Goal: Use online tool/utility: Utilize a website feature to perform a specific function

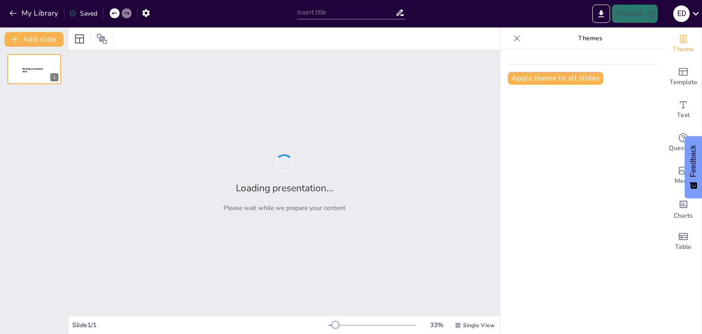
type input "La proprietà privata"
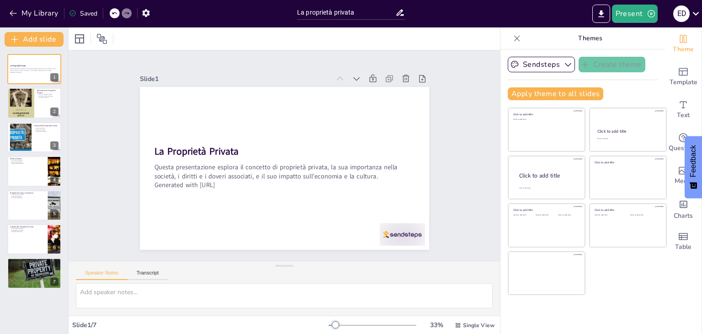
click at [332, 324] on div at bounding box center [335, 324] width 7 height 7
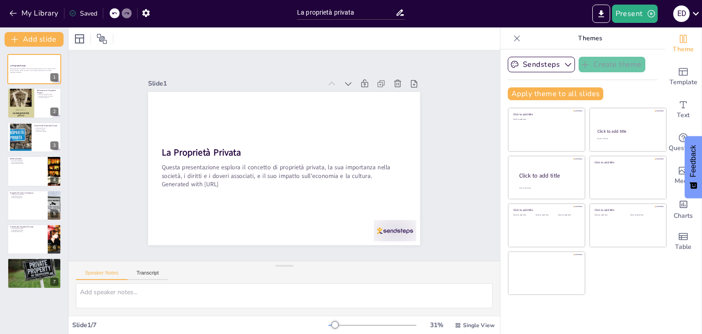
click at [332, 324] on div at bounding box center [335, 324] width 7 height 7
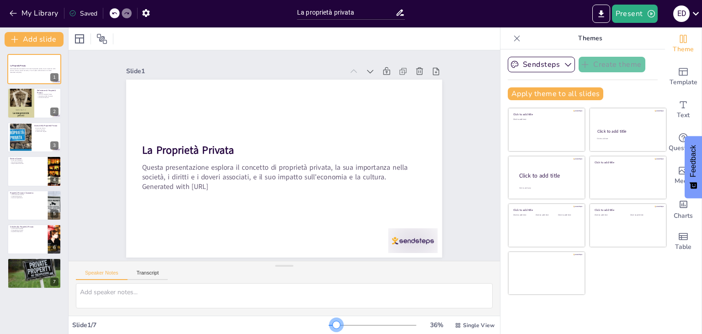
click at [333, 325] on div at bounding box center [336, 324] width 7 height 7
click at [124, 294] on textarea at bounding box center [284, 295] width 417 height 25
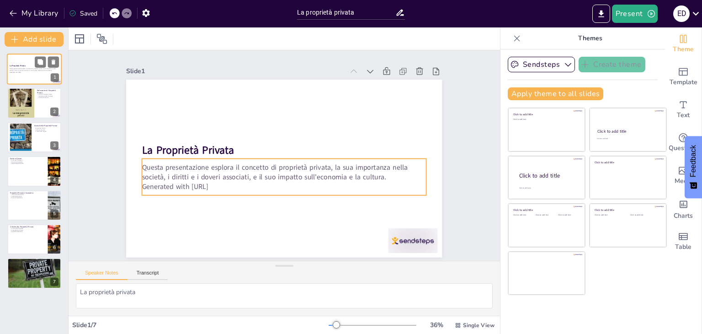
click at [27, 70] on p "Questa presentazione esplora il concetto di proprietà privata, la sua importanz…" at bounding box center [34, 69] width 49 height 3
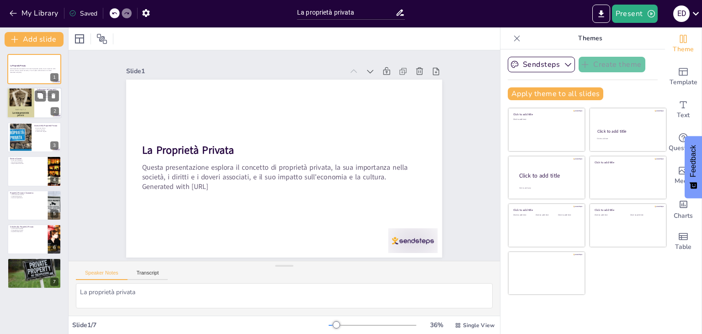
click at [21, 98] on div at bounding box center [20, 102] width 27 height 43
type textarea "Lo ipsumdolo sitamet c ad elitsedd eiusmodte inc utlabore etdo magnaaliq en adm…"
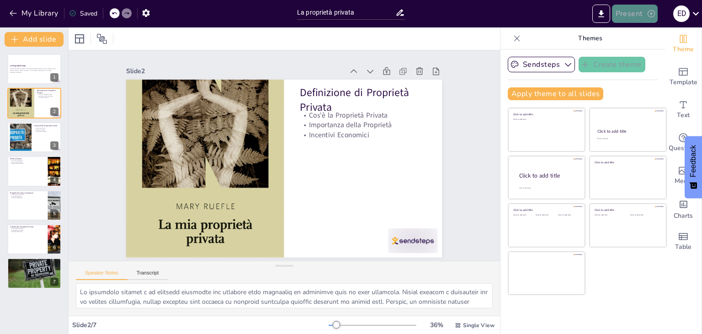
click at [644, 14] on button "Present" at bounding box center [635, 14] width 46 height 18
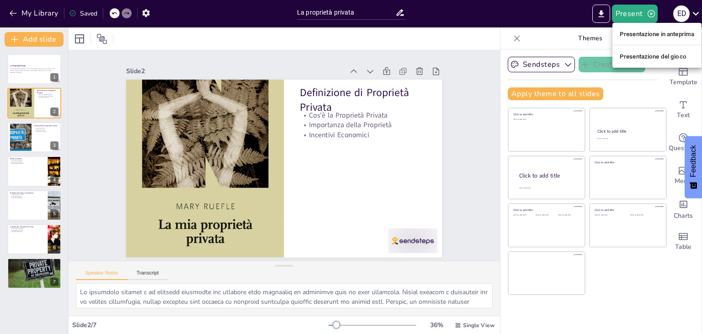
click at [641, 35] on font "Presentazione in anteprima" at bounding box center [657, 34] width 75 height 7
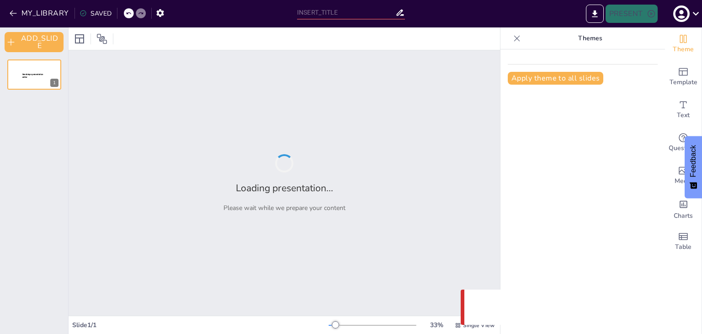
type input "La proprietà privata"
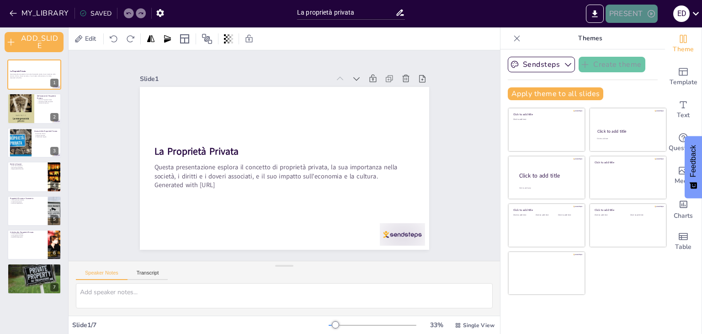
click at [649, 12] on icon "button" at bounding box center [651, 13] width 9 height 9
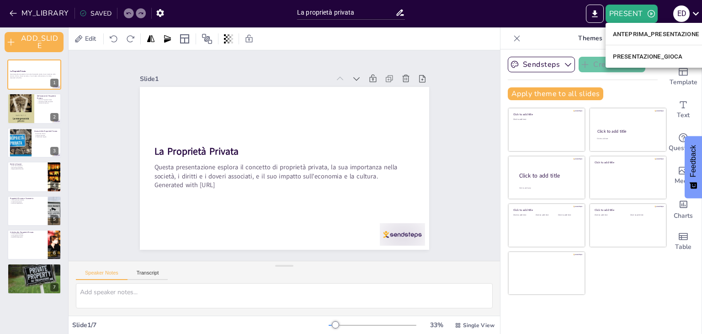
click at [635, 58] on font "PRESENTAZIONE_GIOCA" at bounding box center [648, 56] width 70 height 7
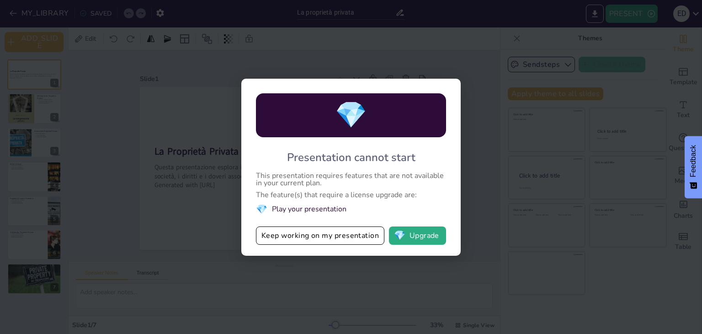
click at [474, 50] on div "💎 Presentation cannot start This presentation requires features that are not av…" at bounding box center [351, 167] width 702 height 334
